Goal: Entertainment & Leisure: Consume media (video, audio)

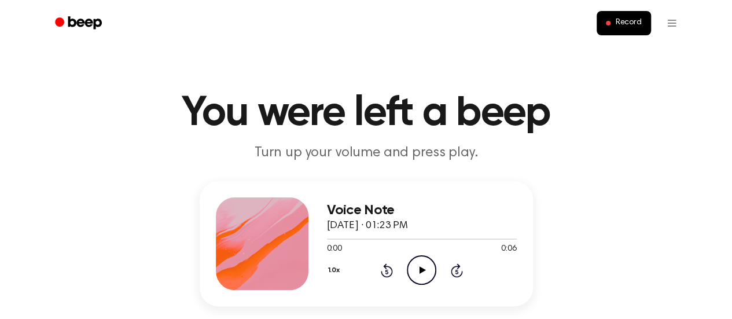
click at [417, 268] on icon "Play Audio" at bounding box center [422, 270] width 30 height 30
click at [417, 262] on icon "Play Audio" at bounding box center [422, 270] width 30 height 30
click at [419, 267] on icon "Play Audio" at bounding box center [422, 270] width 30 height 30
click at [419, 273] on icon at bounding box center [422, 270] width 6 height 8
